Goal: Transaction & Acquisition: Purchase product/service

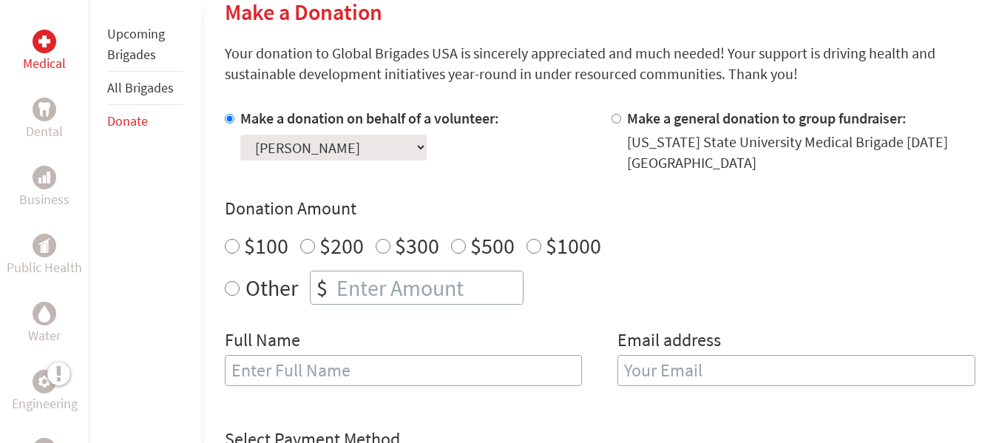
radio input "true"
click at [363, 288] on input "number" at bounding box center [427, 287] width 189 height 33
type input "250"
click at [775, 261] on div "Donation Amount $100 $200 $300 $500 $1000 Other $ 250" at bounding box center [600, 251] width 750 height 108
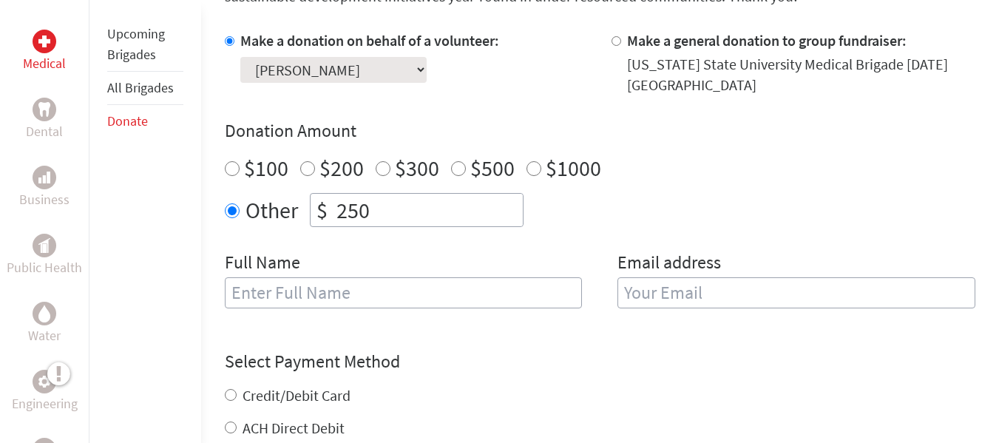
scroll to position [518, 0]
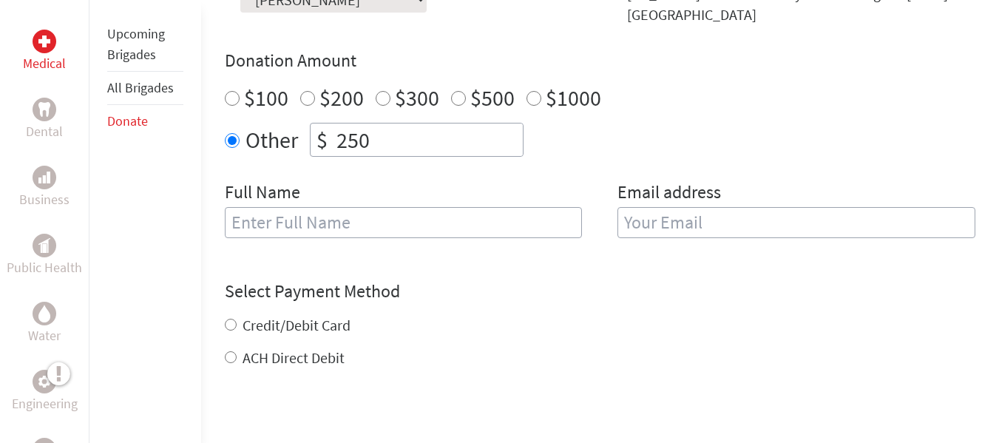
click at [483, 226] on input "text" at bounding box center [404, 222] width 358 height 31
type input "[PERSON_NAME]"
type input "[EMAIL_ADDRESS][DOMAIN_NAME]"
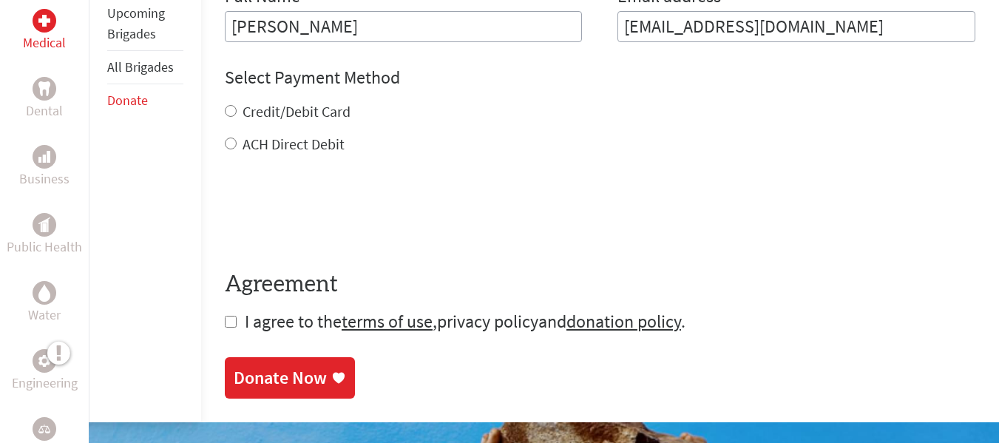
scroll to position [739, 0]
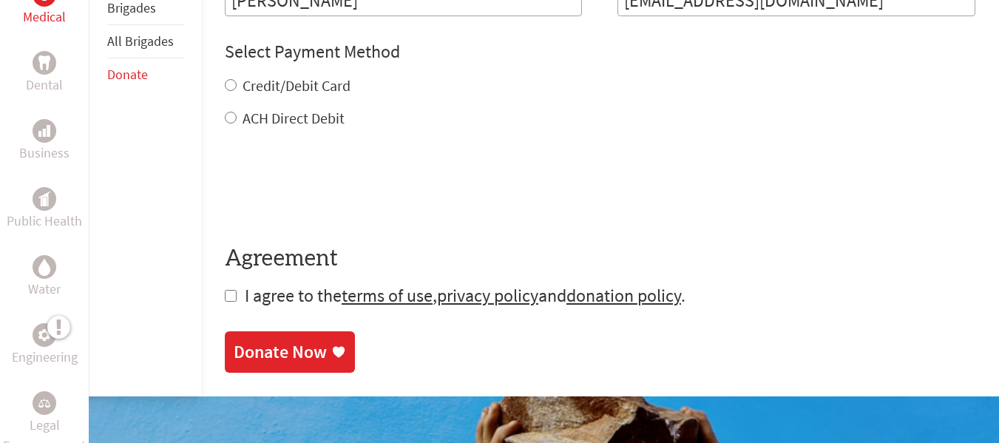
click at [231, 294] on input "checkbox" at bounding box center [231, 296] width 12 height 12
checkbox input "true"
click at [230, 84] on input "Credit/Debit Card" at bounding box center [231, 85] width 12 height 12
radio input "true"
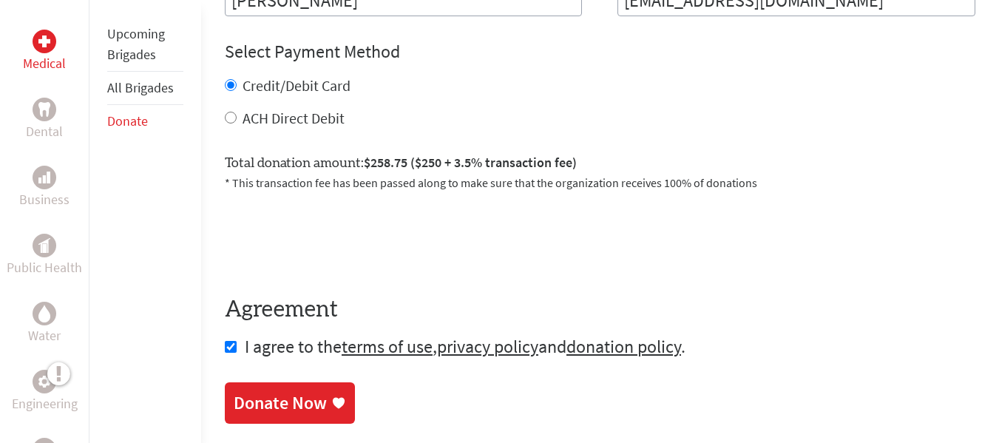
click at [230, 115] on input "ACH Direct Debit" at bounding box center [231, 118] width 12 height 12
radio input "true"
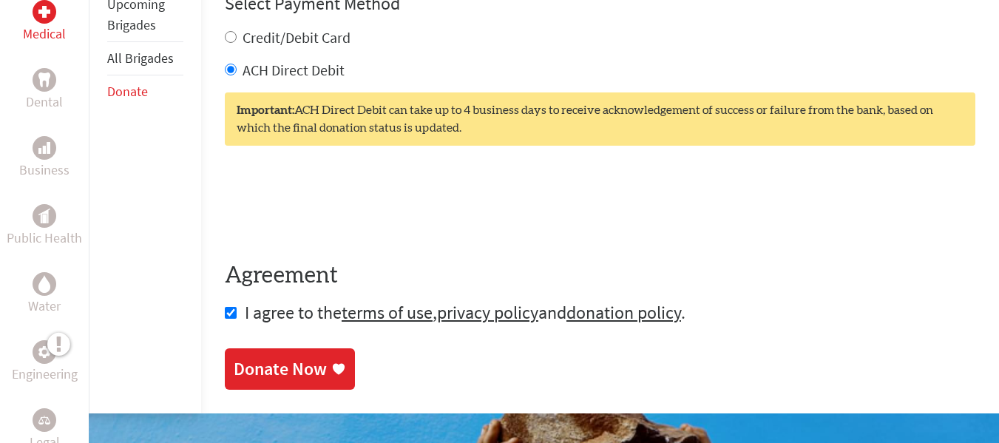
scroll to position [813, 0]
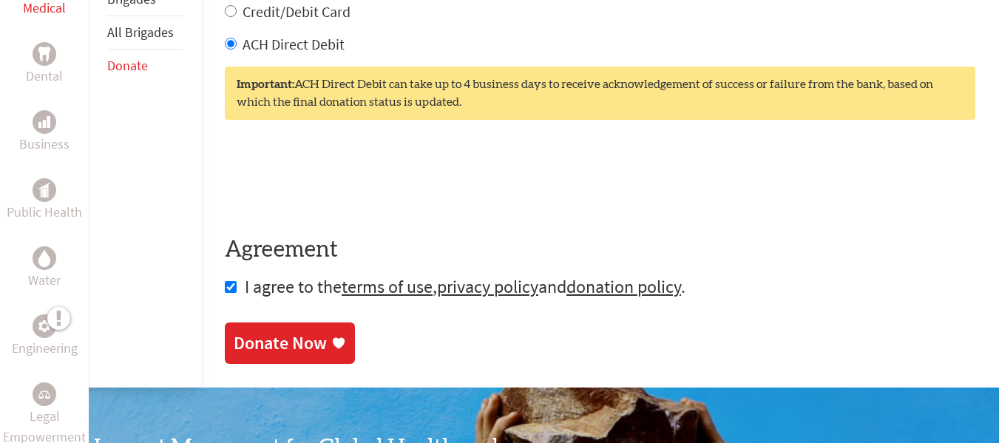
click at [293, 347] on div "Donate Now" at bounding box center [280, 343] width 93 height 24
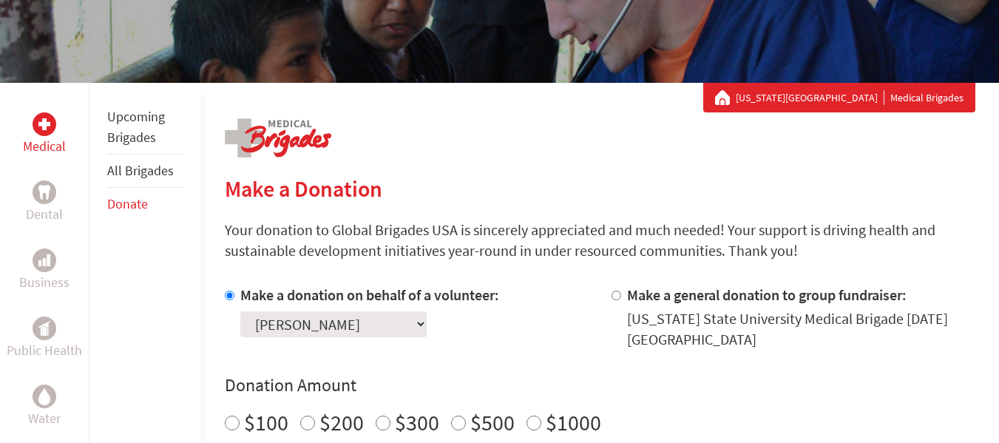
scroll to position [294, 0]
